Goal: Find specific page/section: Find specific page/section

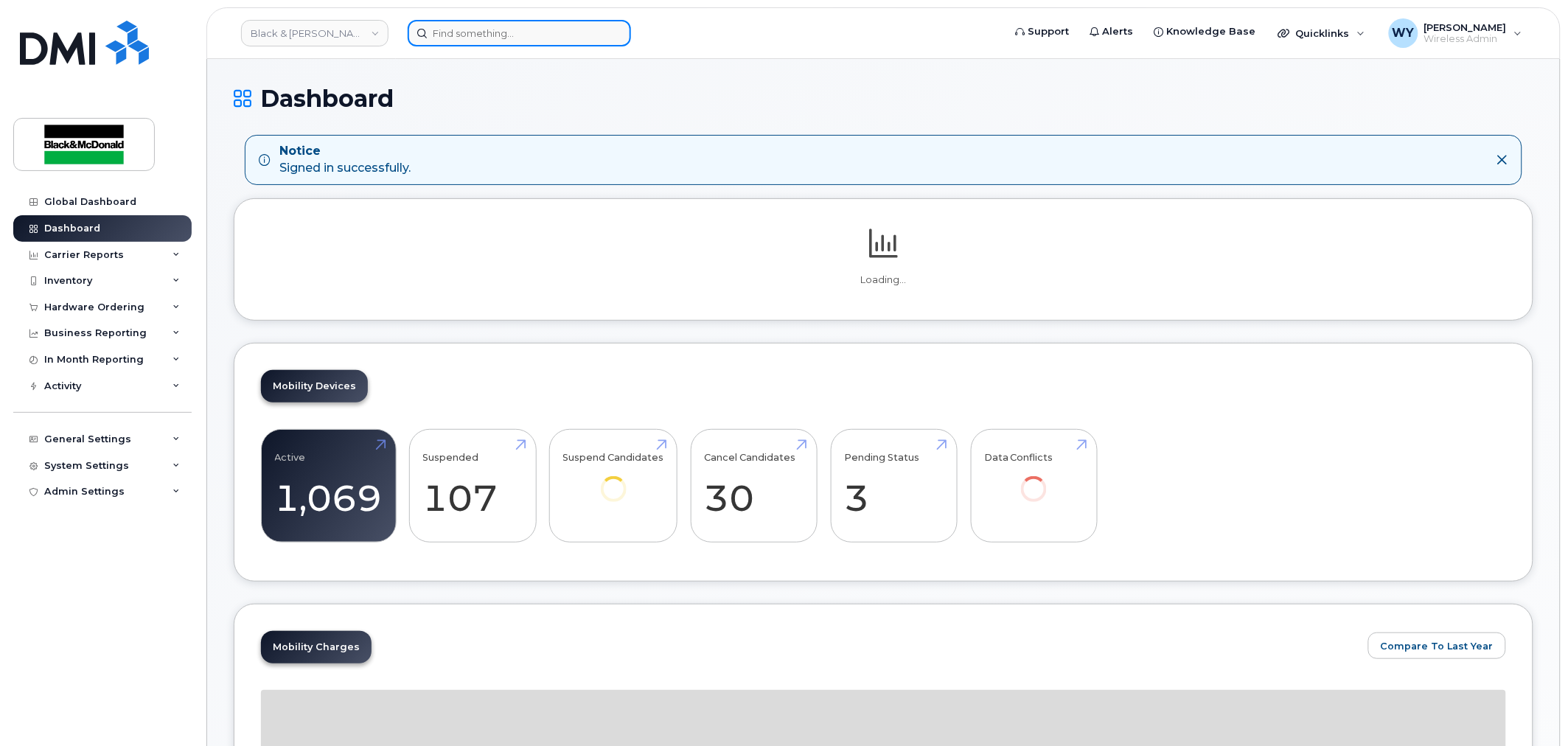
click at [481, 32] on input at bounding box center [520, 32] width 224 height 26
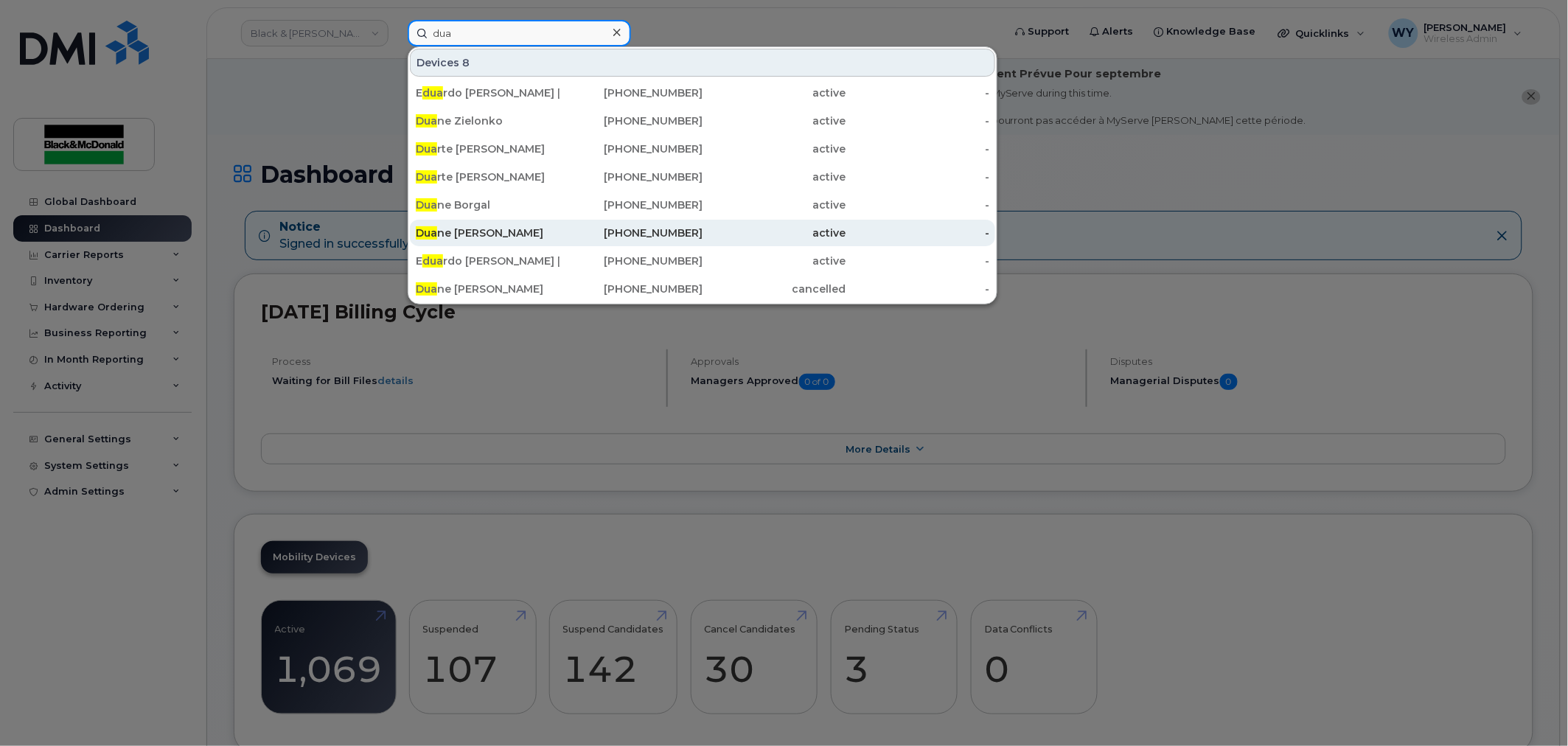
type input "dua"
click at [560, 240] on div "Dua ne Lee Den" at bounding box center [632, 232] width 144 height 26
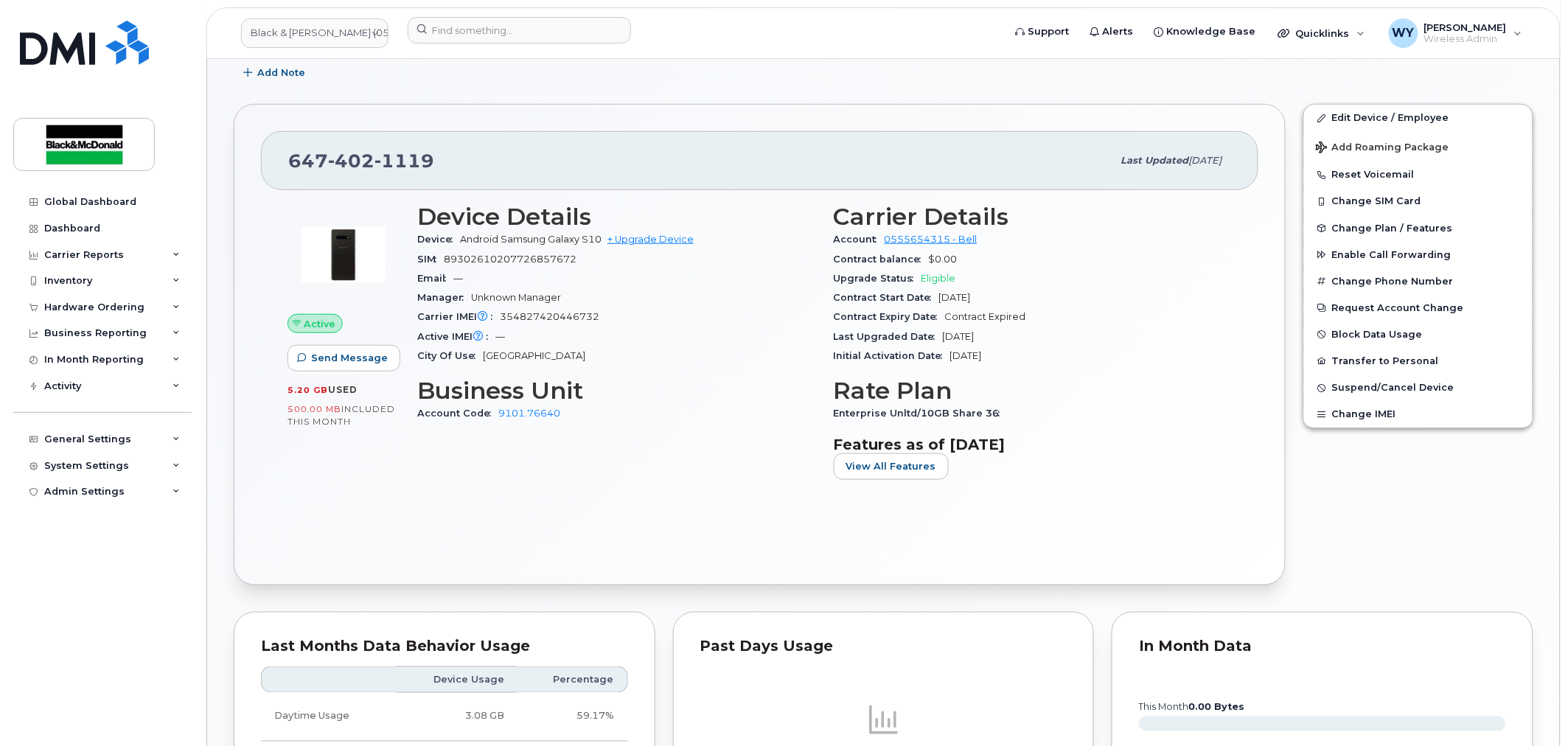
scroll to position [327, 0]
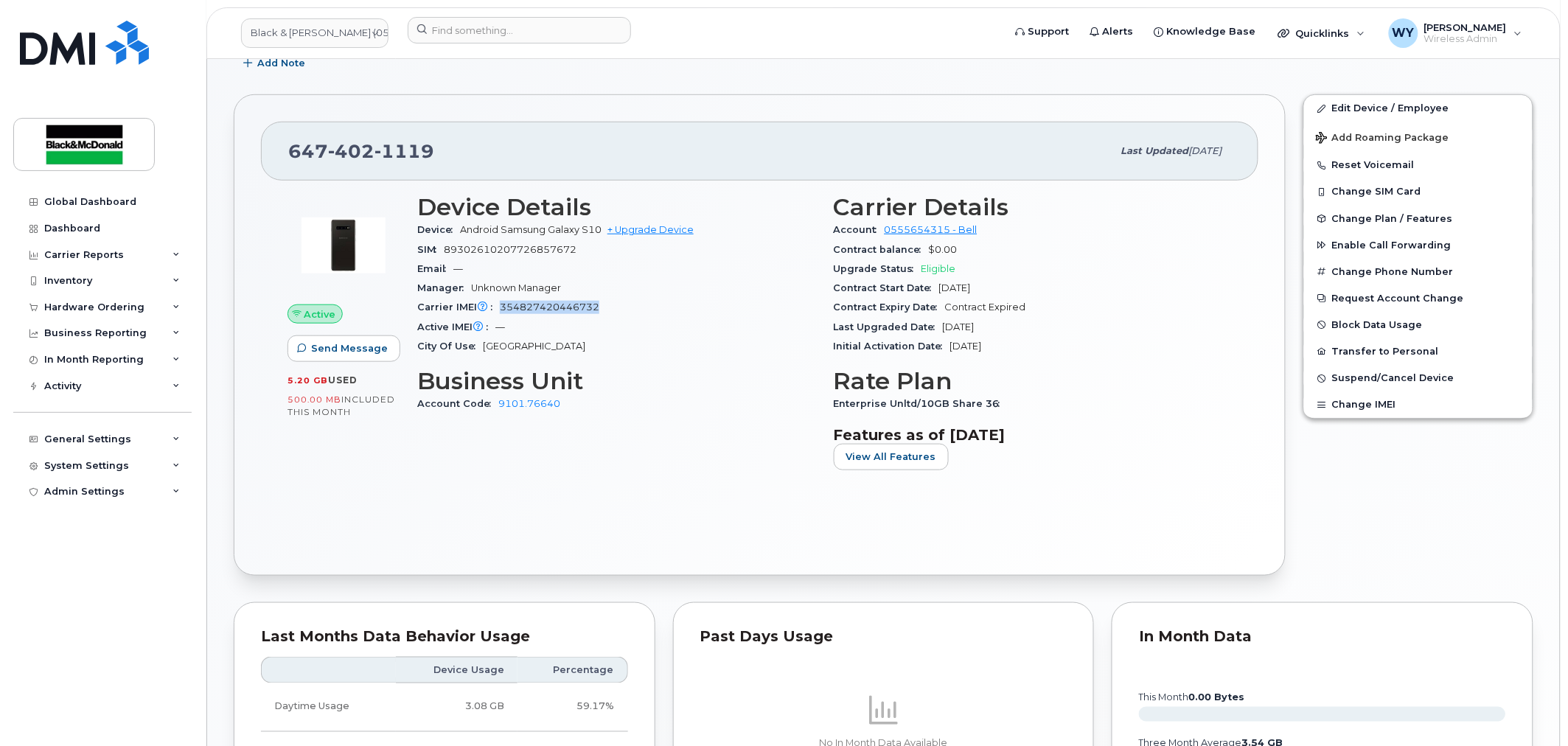
drag, startPoint x: 500, startPoint y: 310, endPoint x: 610, endPoint y: 304, distance: 110.2
click at [610, 304] on div "Carrier IMEI Carrier IMEI is reported during the last billing cycle or change o…" at bounding box center [616, 308] width 399 height 20
click at [486, 307] on icon at bounding box center [483, 307] width 10 height 10
click at [665, 325] on div "Active IMEI Active IMEI is refreshed daily with a delay of up to 48 hours follo…" at bounding box center [616, 327] width 399 height 20
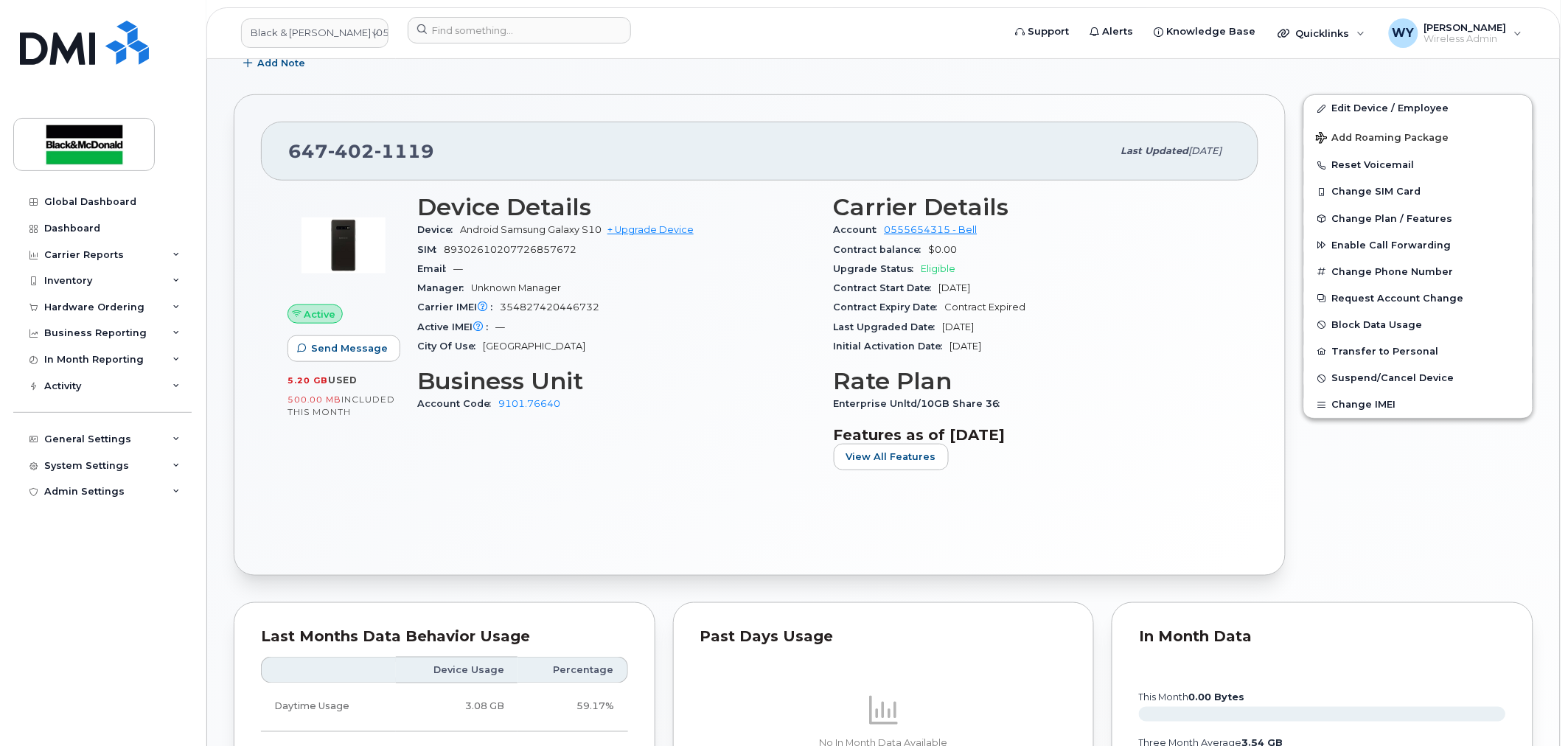
click at [671, 479] on div "Device Details Device Android Samsung Galaxy S10 + Upgrade Device SIM [TECHNICA…" at bounding box center [616, 337] width 417 height 305
click at [1180, 349] on div "Initial Activation Date [DATE]" at bounding box center [1033, 347] width 399 height 20
click at [1239, 431] on div "Carrier Details Account 0555654315 - Bell Contract balance $0.00 Upgrade Status…" at bounding box center [1033, 337] width 417 height 305
click at [1322, 509] on div "Edit Device / Employee Add Roaming Package Reset Voicemail Change SIM Card Chan…" at bounding box center [1418, 334] width 248 height 499
click at [1460, 496] on div "Edit Device / Employee Add Roaming Package Reset Voicemail Change SIM Card Chan…" at bounding box center [1418, 334] width 248 height 499
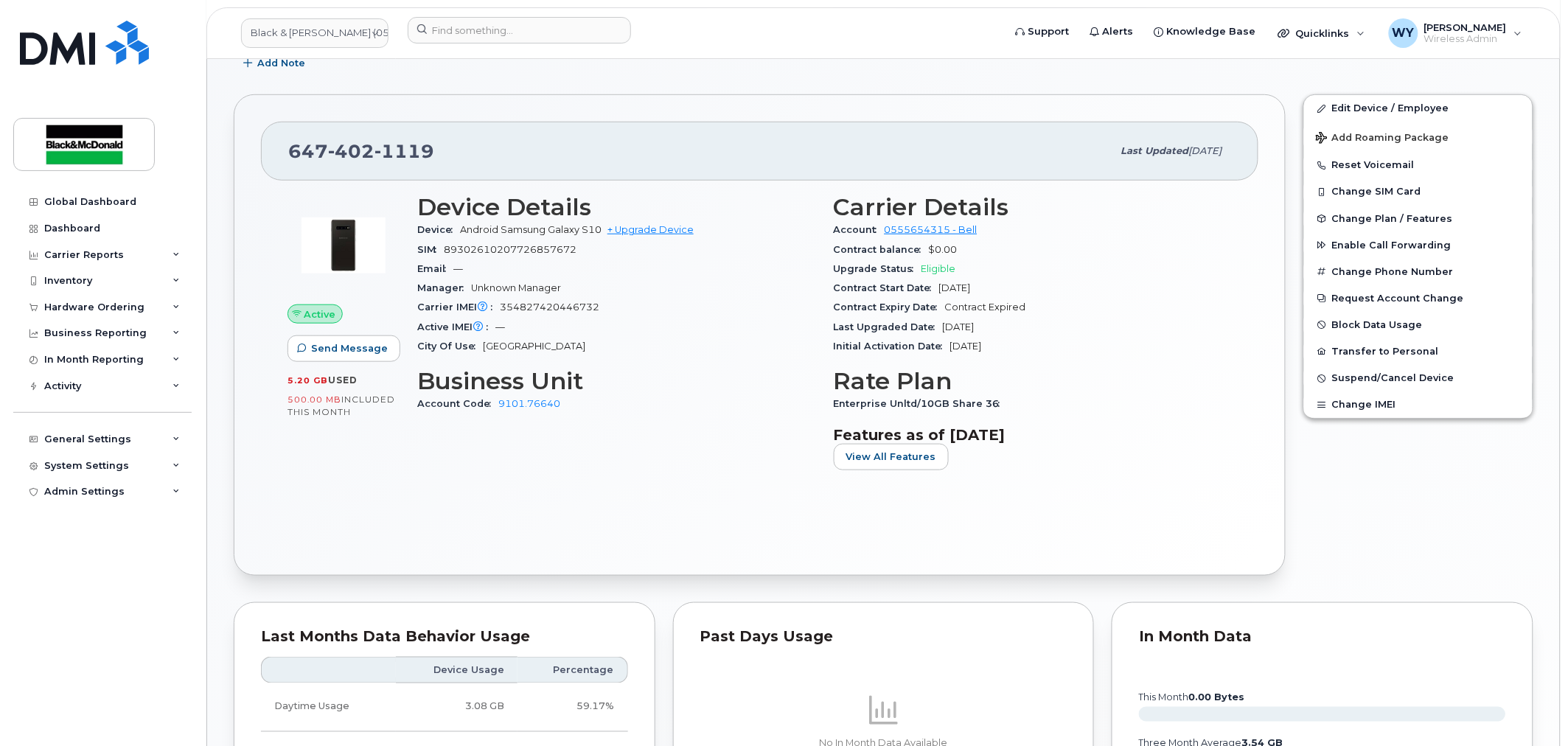
click at [699, 507] on div "Active Send Message 5.20 GB  used 500.00 MB  included this month Device Details…" at bounding box center [759, 364] width 997 height 367
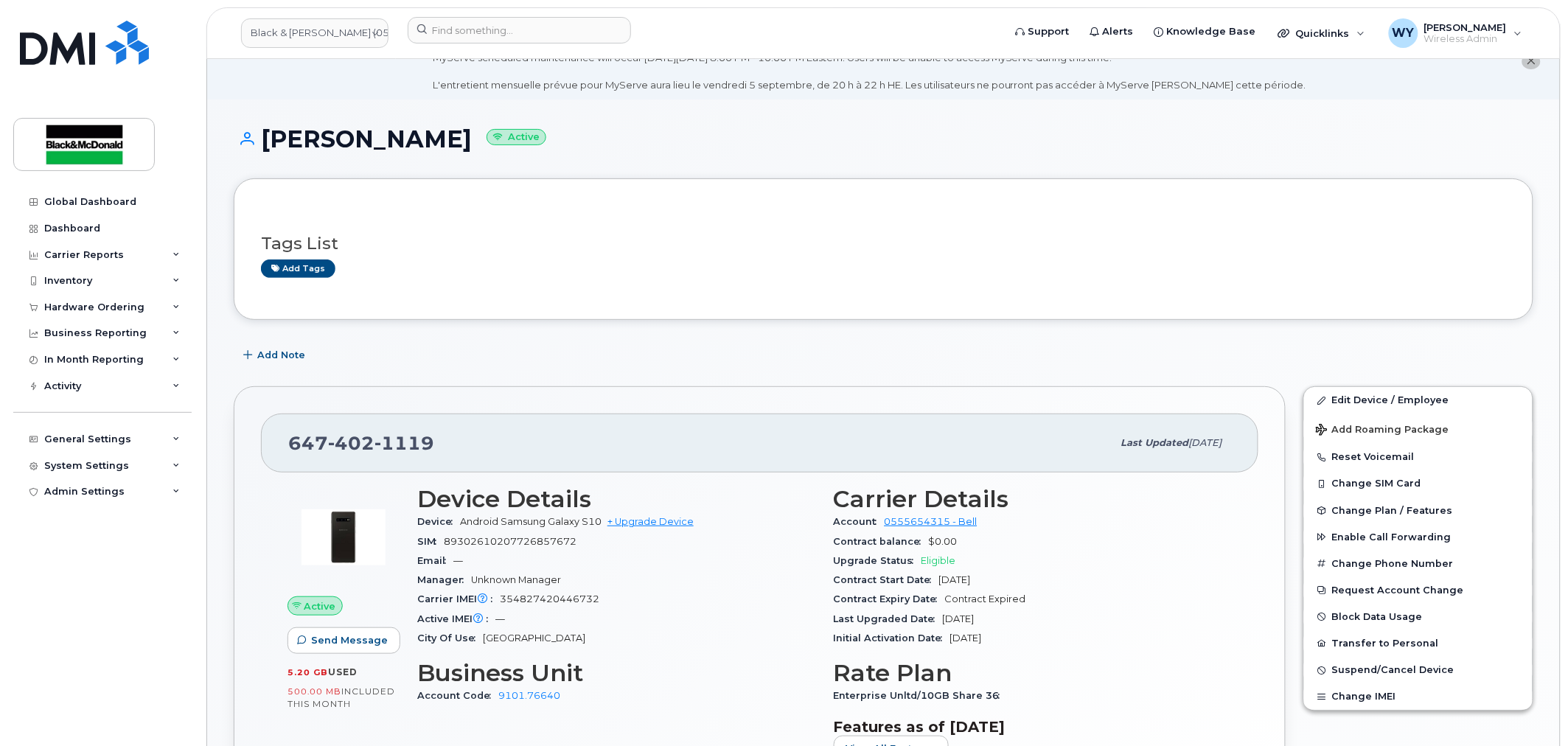
scroll to position [0, 0]
